Goal: Task Accomplishment & Management: Use online tool/utility

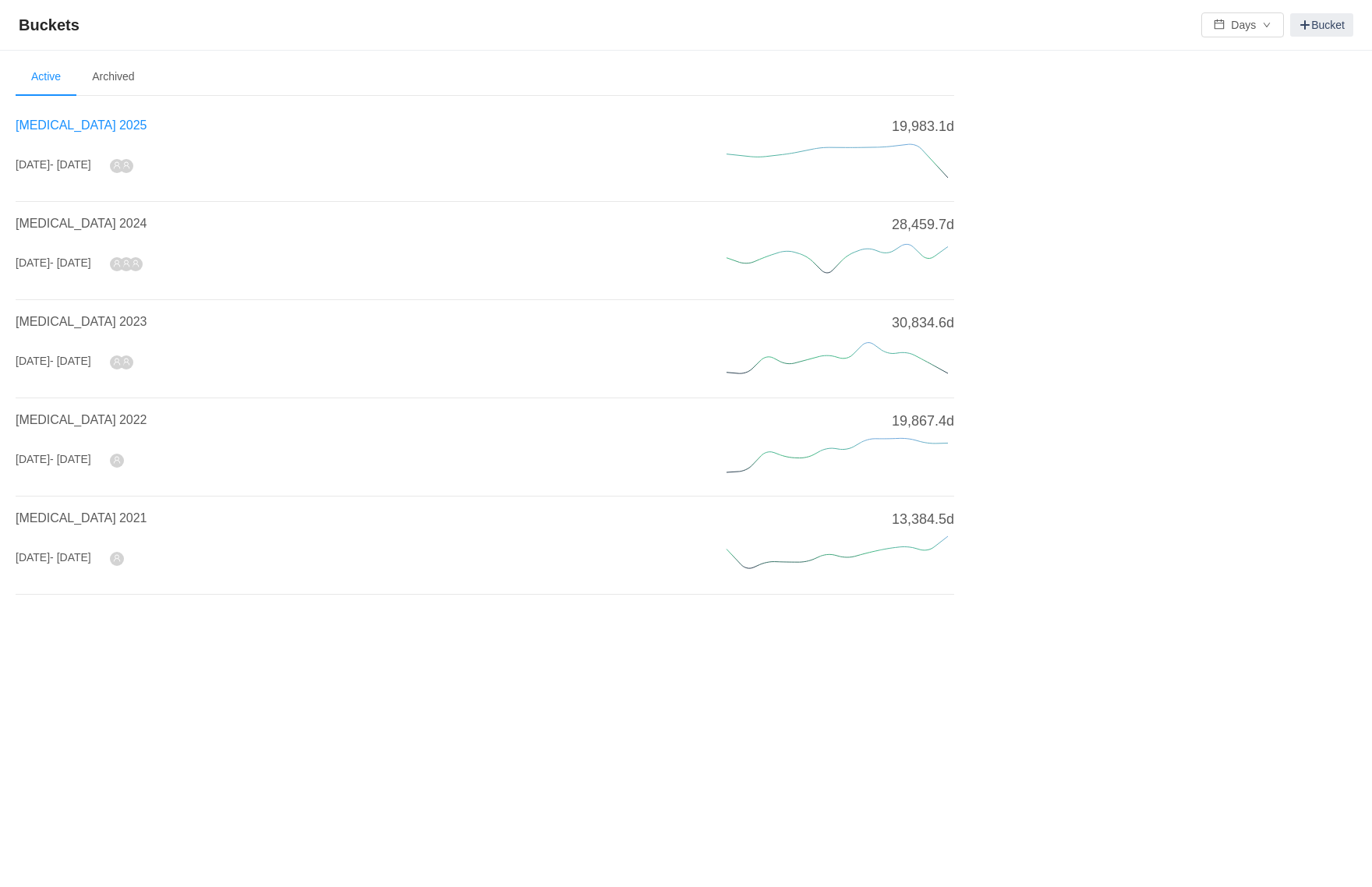
click at [64, 119] on span "[MEDICAL_DATA] 2025" at bounding box center [81, 125] width 131 height 13
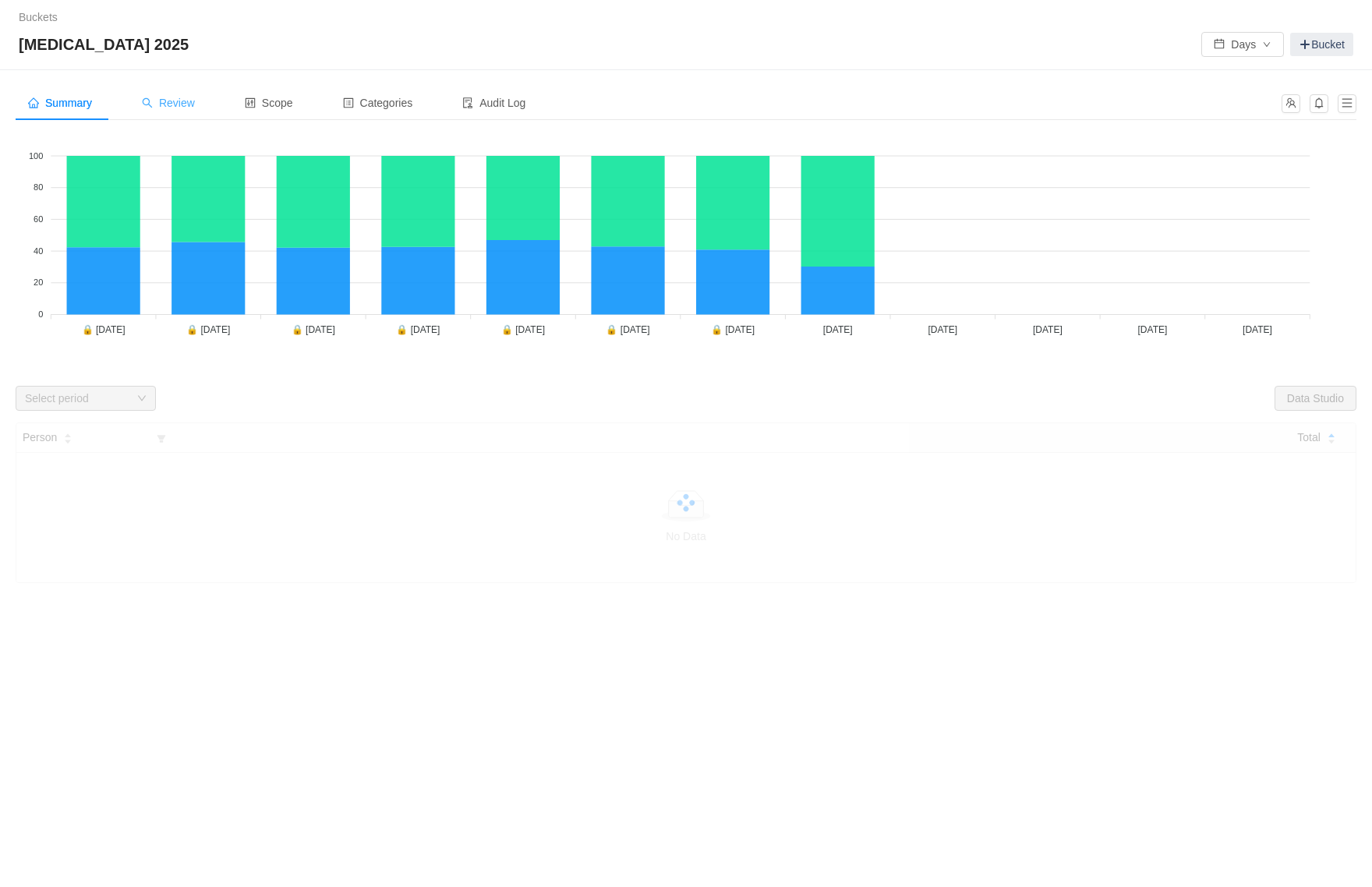
click at [194, 106] on span "Review" at bounding box center [168, 102] width 53 height 12
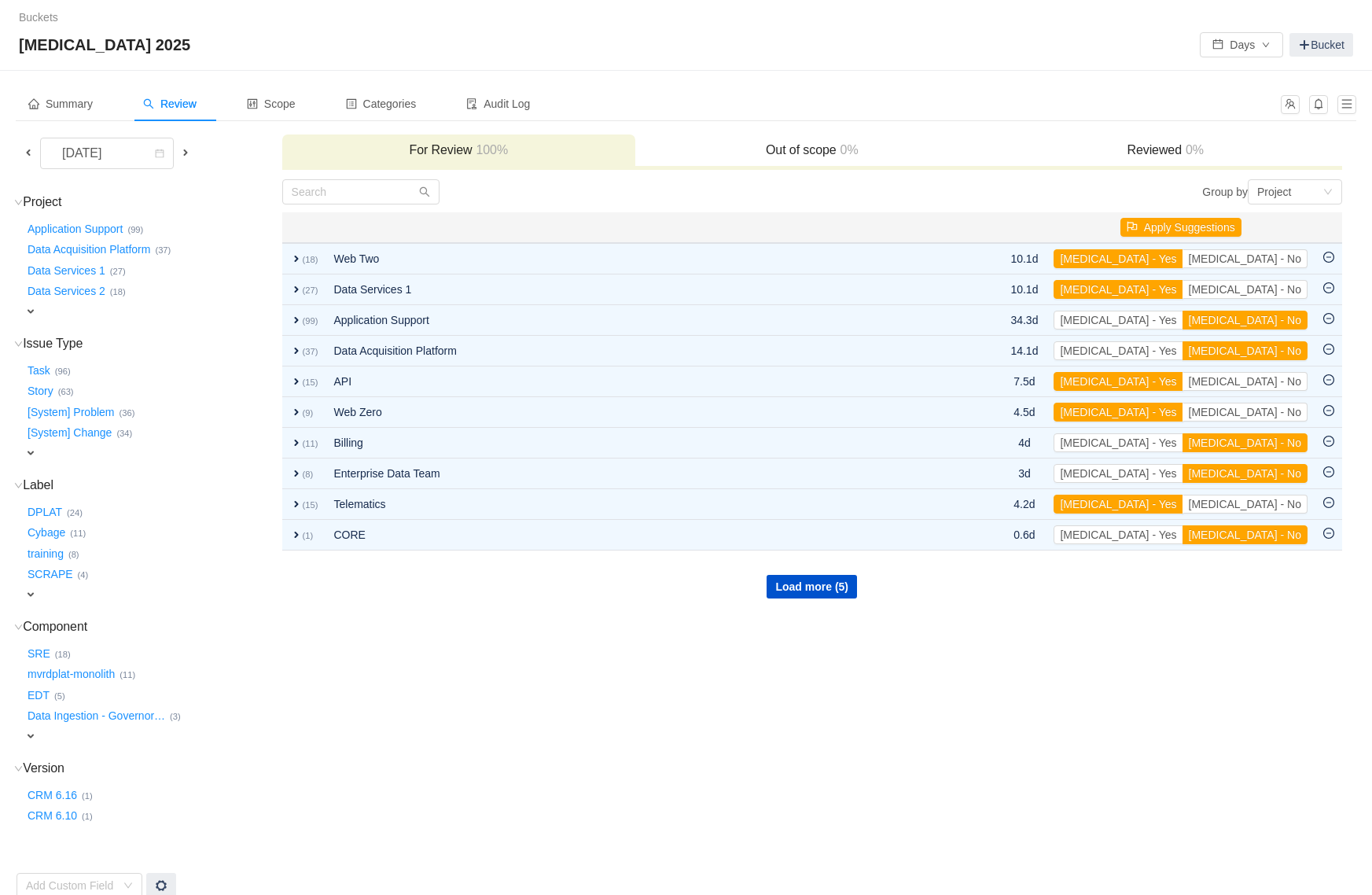
click at [30, 153] on span at bounding box center [27, 152] width 12 height 12
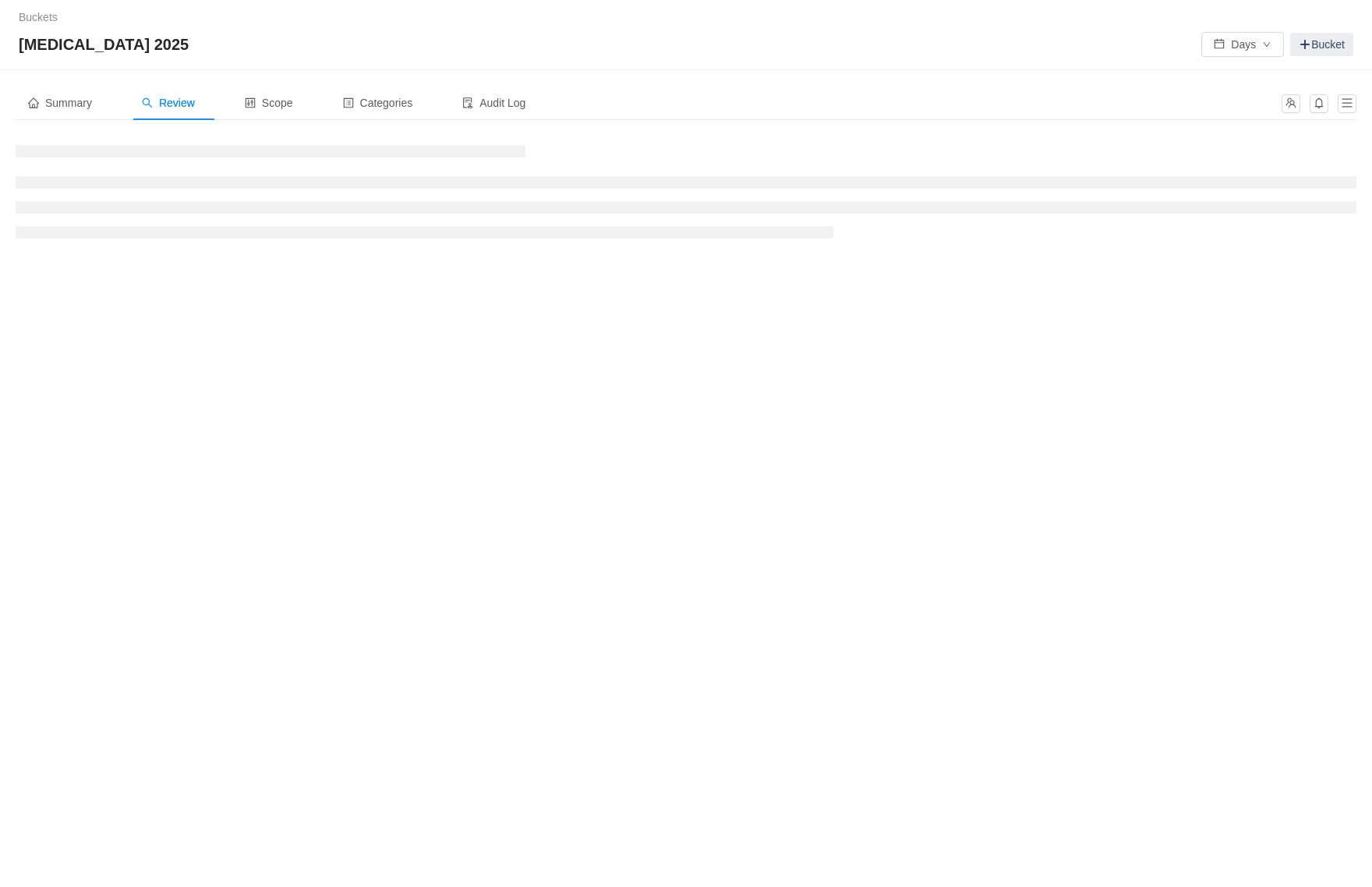
click at [377, 266] on div "Buckets / / [MEDICAL_DATA] 2025 Days Bucket Summary Review Scope Categories Aud…" at bounding box center [686, 443] width 1372 height 887
click at [610, 69] on div "Buckets / / [MEDICAL_DATA] 2025 Days Bucket" at bounding box center [686, 35] width 1372 height 70
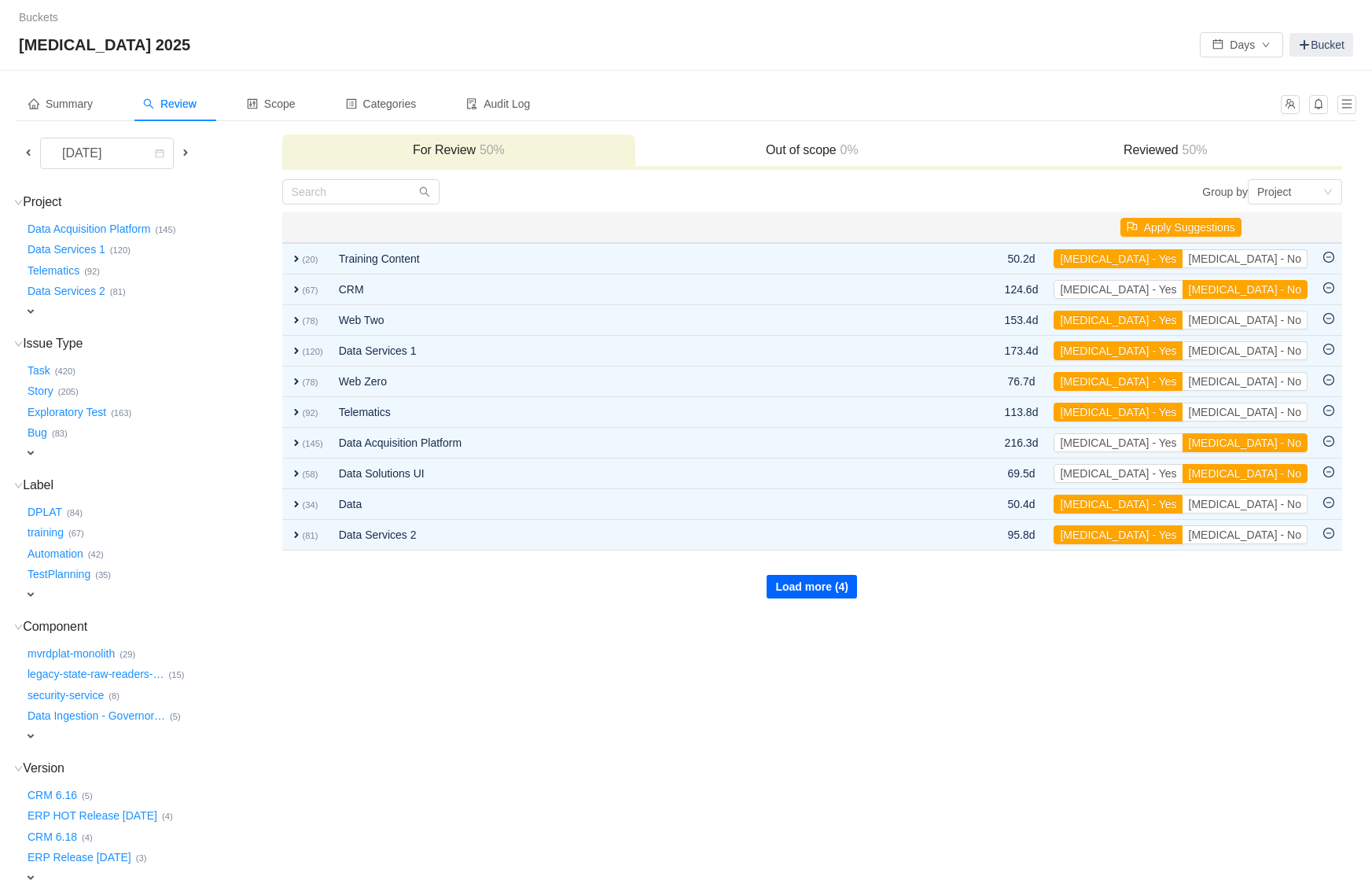
click at [788, 591] on button "Load more (4)" at bounding box center [811, 586] width 90 height 24
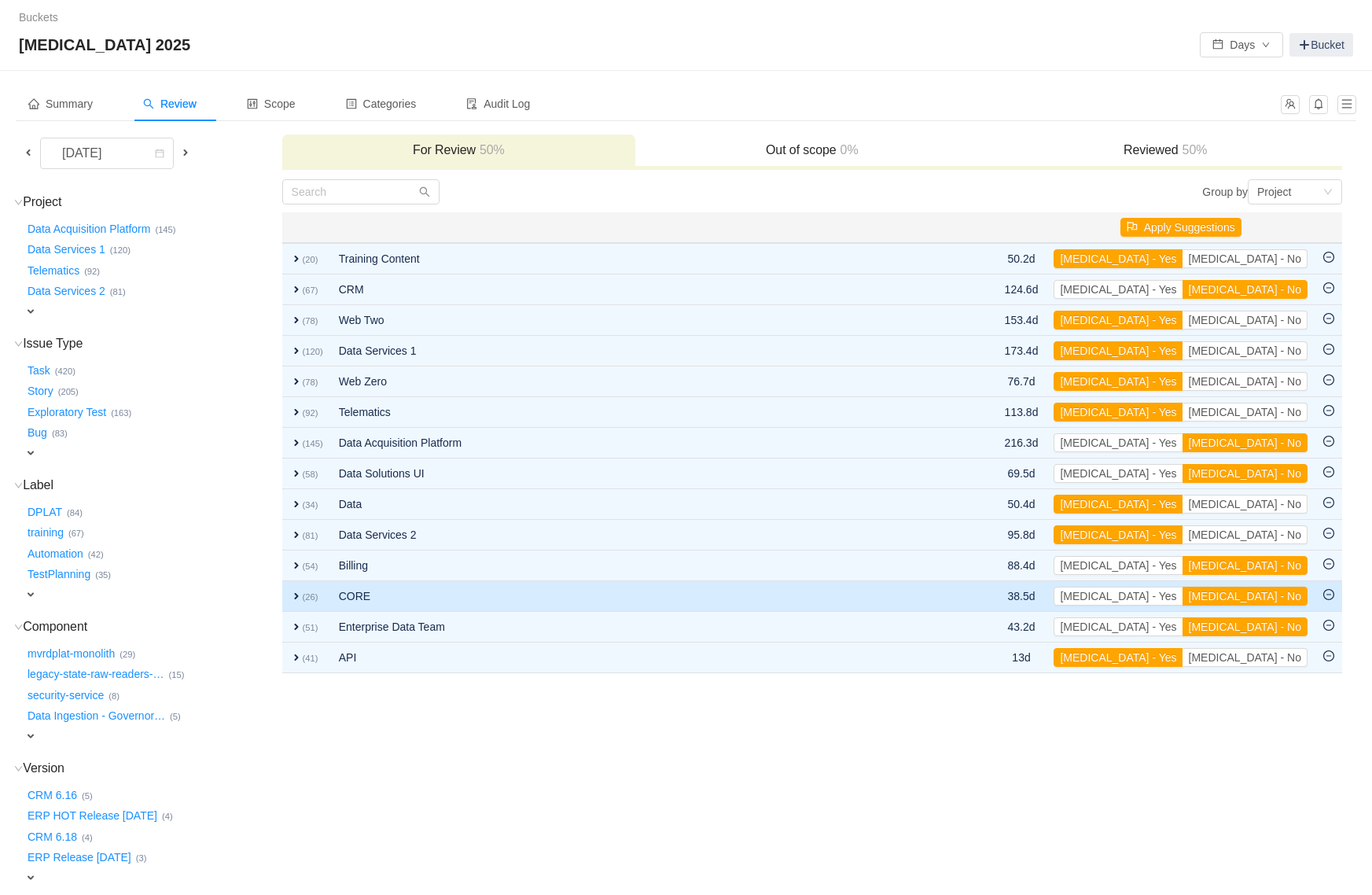
click at [294, 596] on span "expand" at bounding box center [295, 596] width 12 height 12
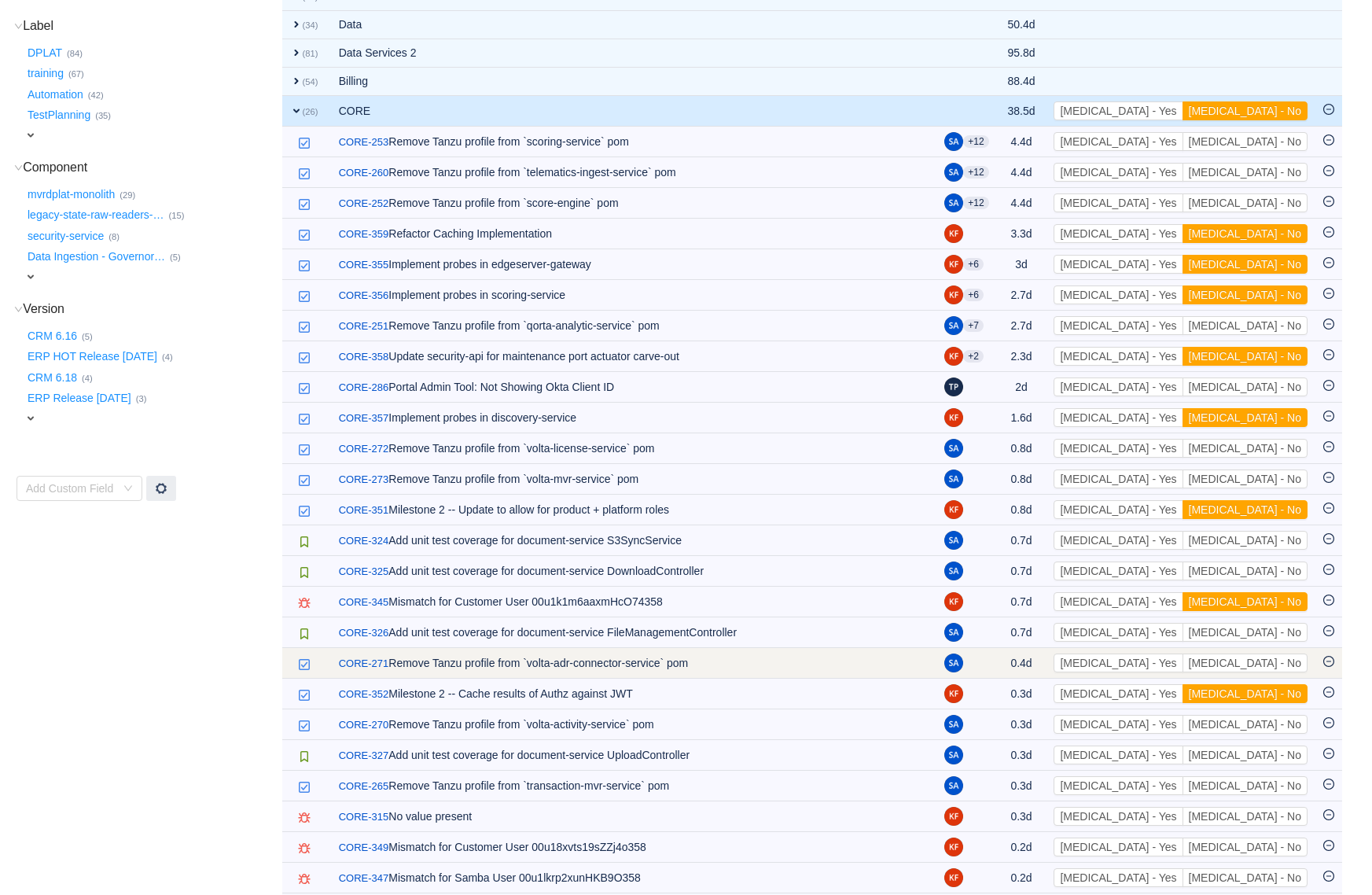
scroll to position [152, 0]
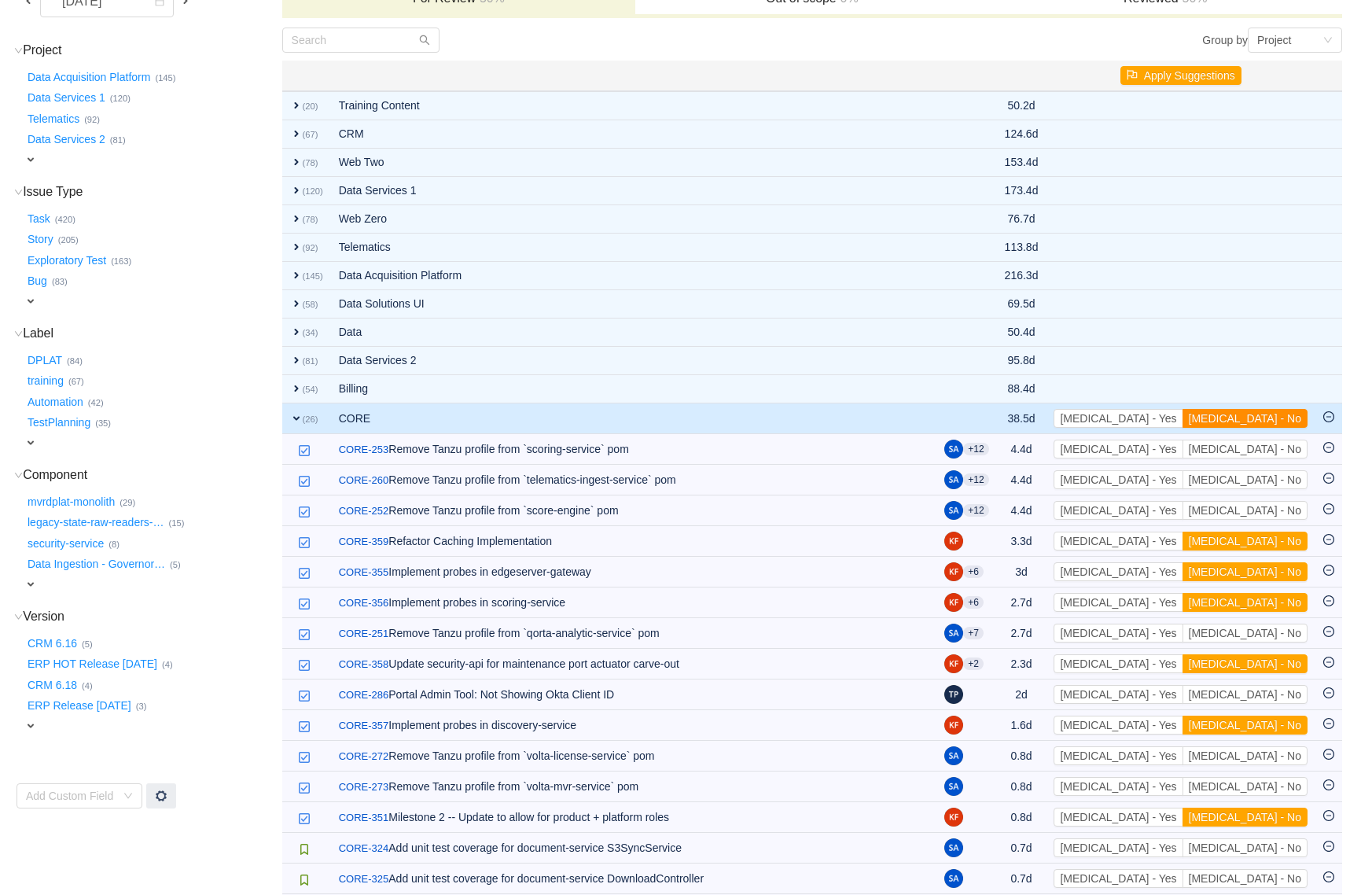
click at [1266, 422] on button "[MEDICAL_DATA] - No" at bounding box center [1245, 419] width 125 height 19
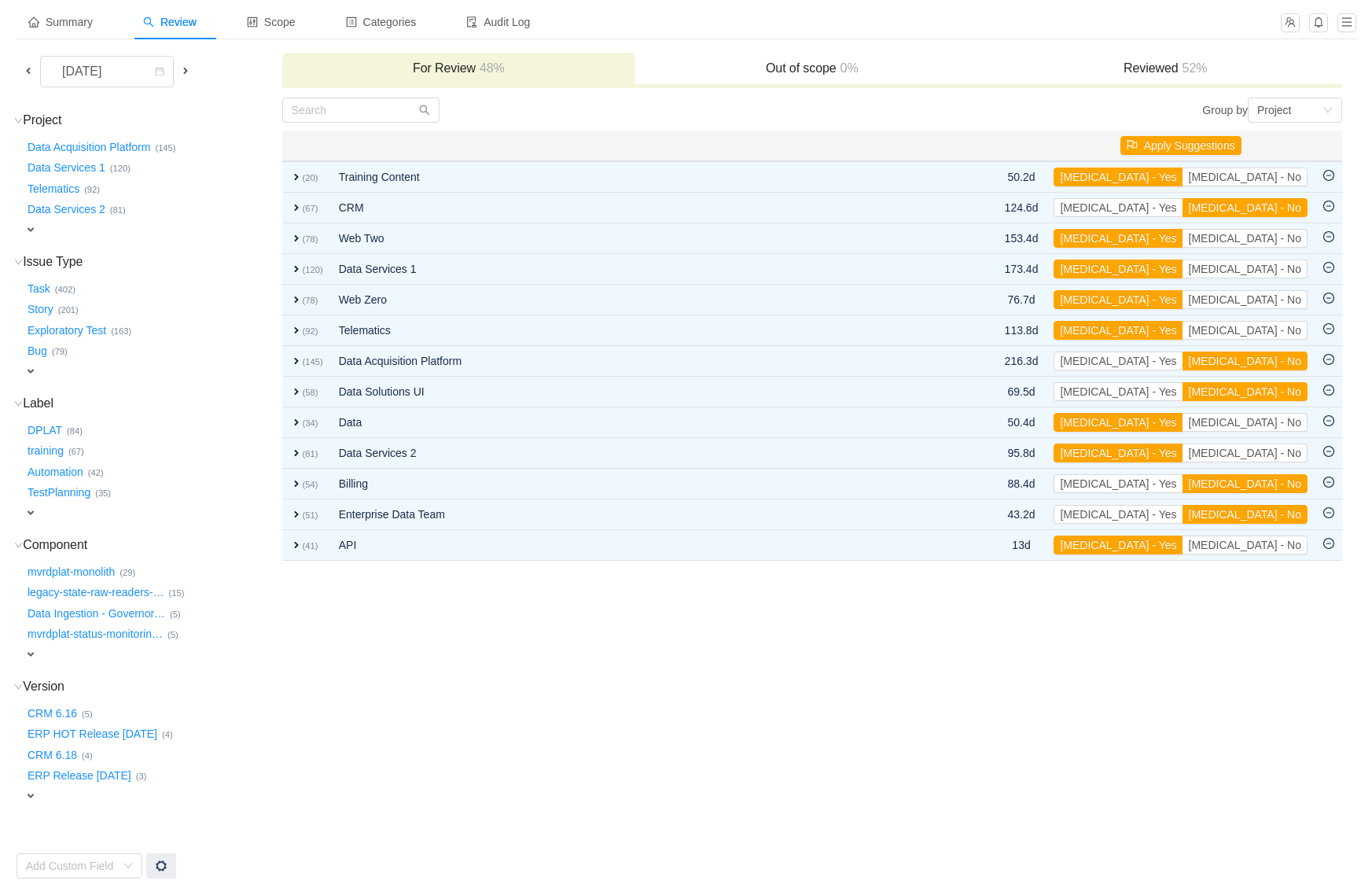
scroll to position [66, 0]
